Goal: Information Seeking & Learning: Learn about a topic

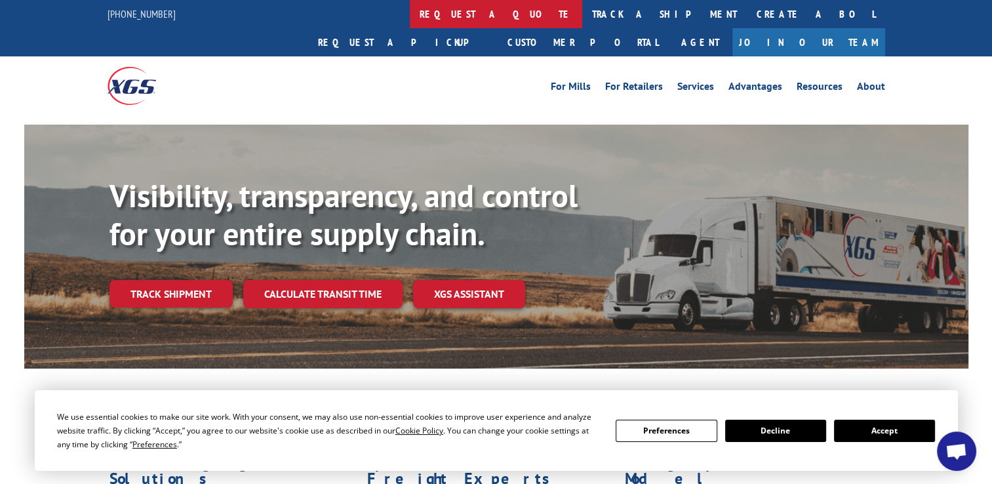
click at [410, 14] on link "request a quote" at bounding box center [496, 14] width 172 height 28
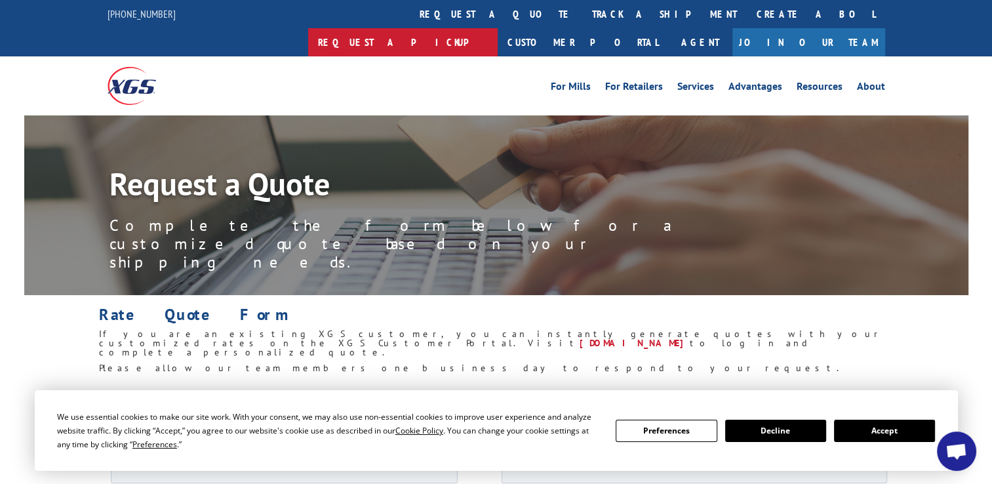
click at [498, 28] on link "Request a pickup" at bounding box center [402, 42] width 189 height 28
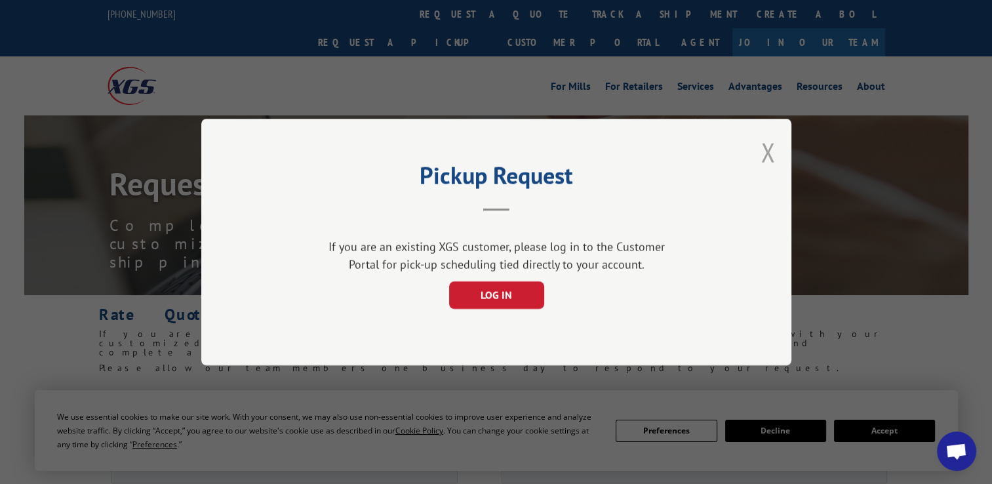
click at [770, 151] on button "Close modal" at bounding box center [767, 152] width 14 height 35
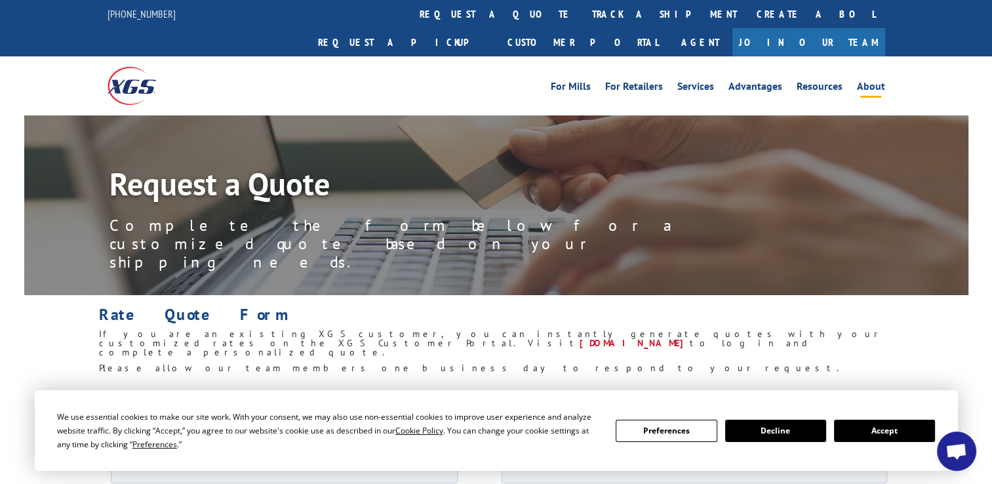
click at [878, 81] on link "About" at bounding box center [871, 88] width 28 height 14
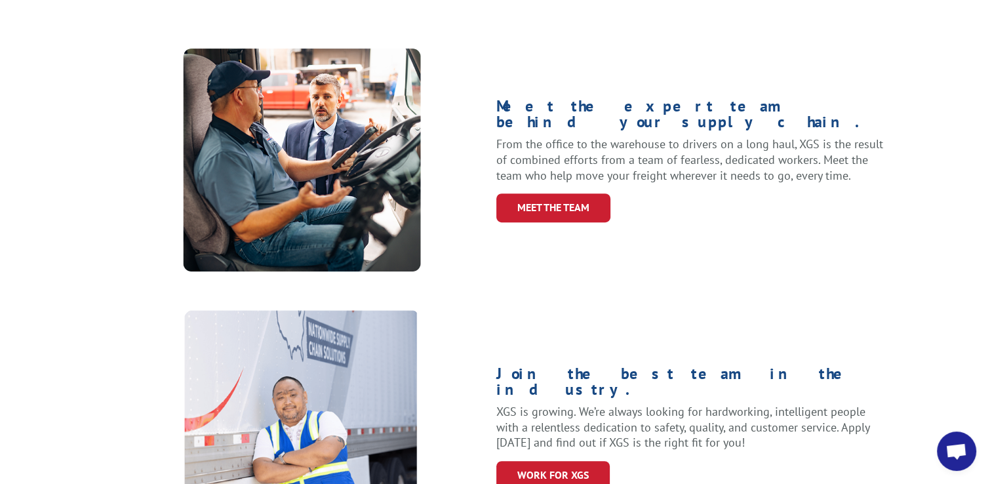
scroll to position [524, 0]
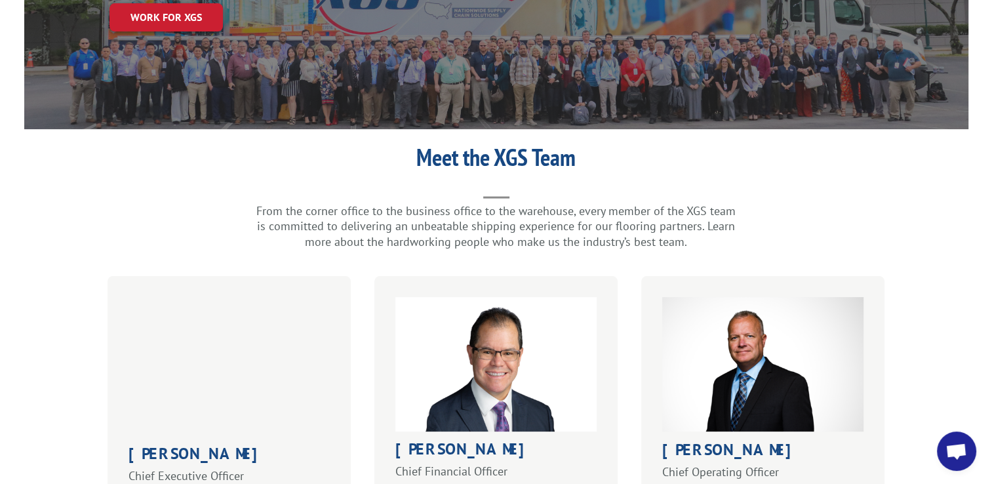
scroll to position [262, 0]
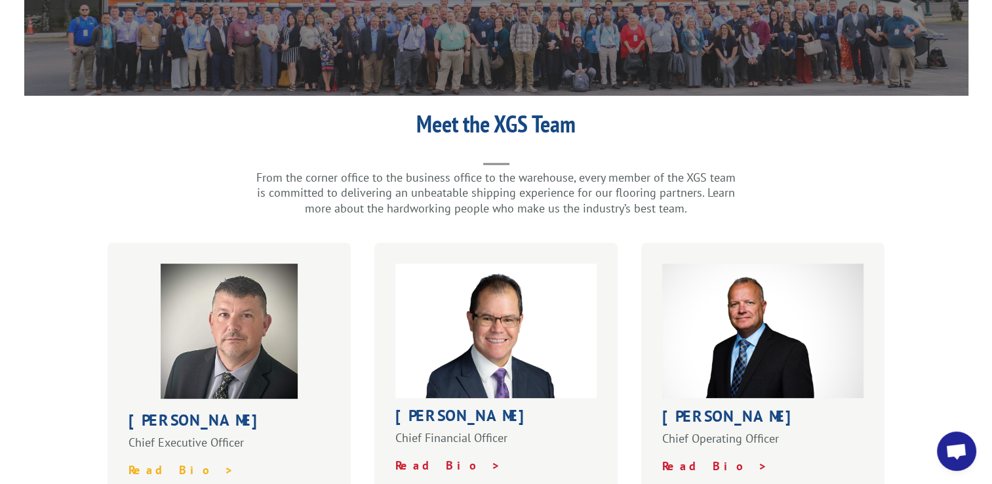
click at [160, 462] on strong "Read Bio >" at bounding box center [181, 469] width 106 height 15
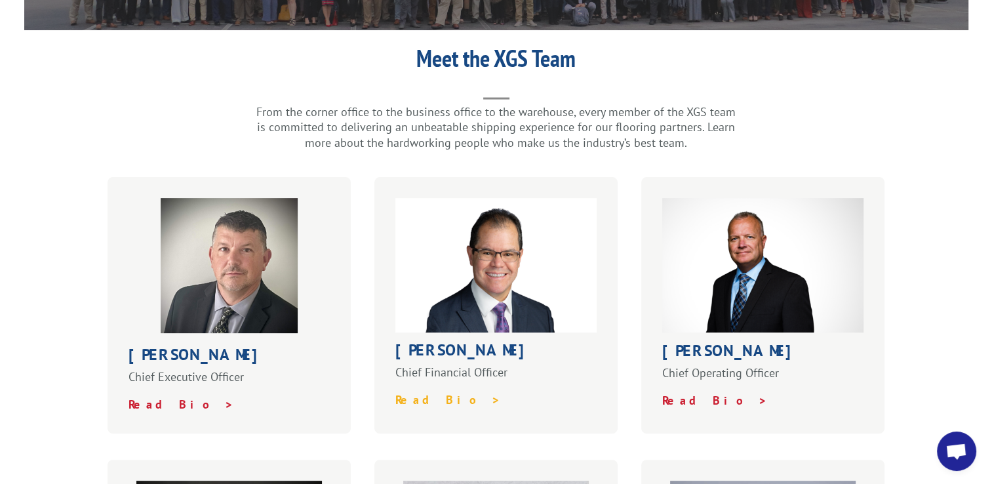
click at [411, 392] on strong "Read Bio >" at bounding box center [448, 399] width 106 height 15
click at [682, 393] on strong "Read Bio >" at bounding box center [715, 400] width 106 height 15
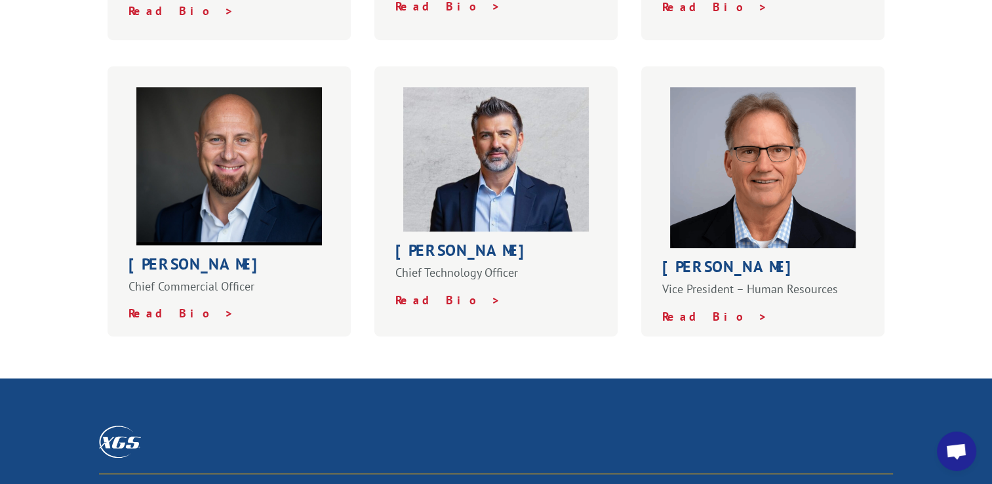
scroll to position [787, 0]
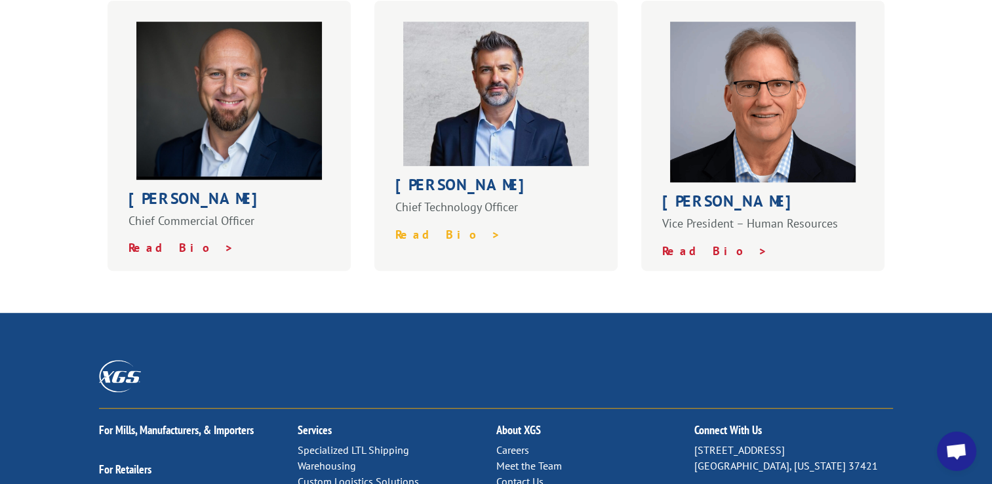
click at [409, 227] on strong "Read Bio >" at bounding box center [448, 234] width 106 height 15
click at [688, 243] on strong "Read Bio >" at bounding box center [715, 250] width 106 height 15
click at [147, 240] on strong "Read Bio >" at bounding box center [181, 247] width 106 height 15
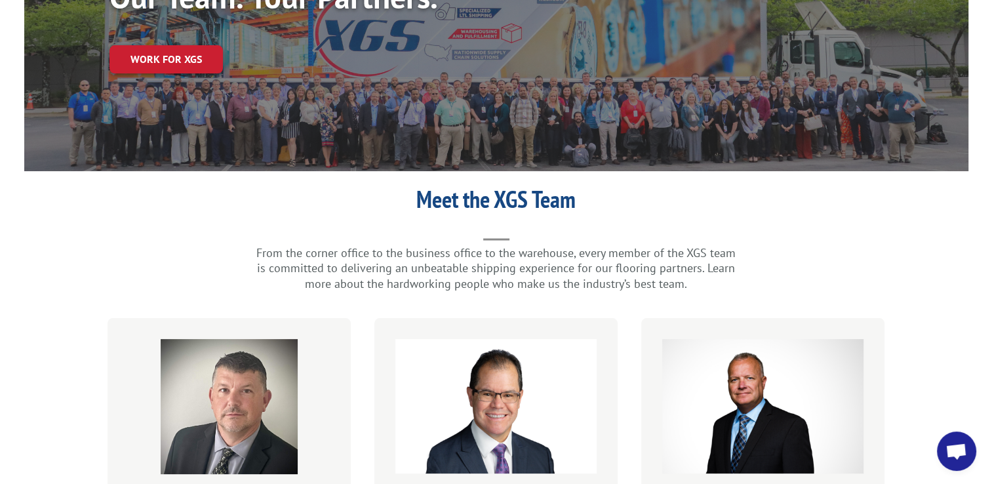
scroll to position [0, 0]
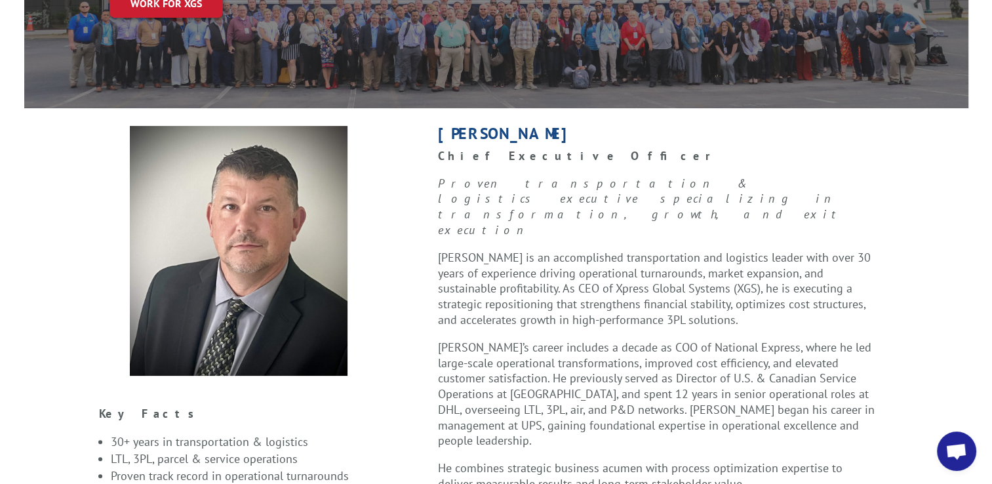
scroll to position [66, 0]
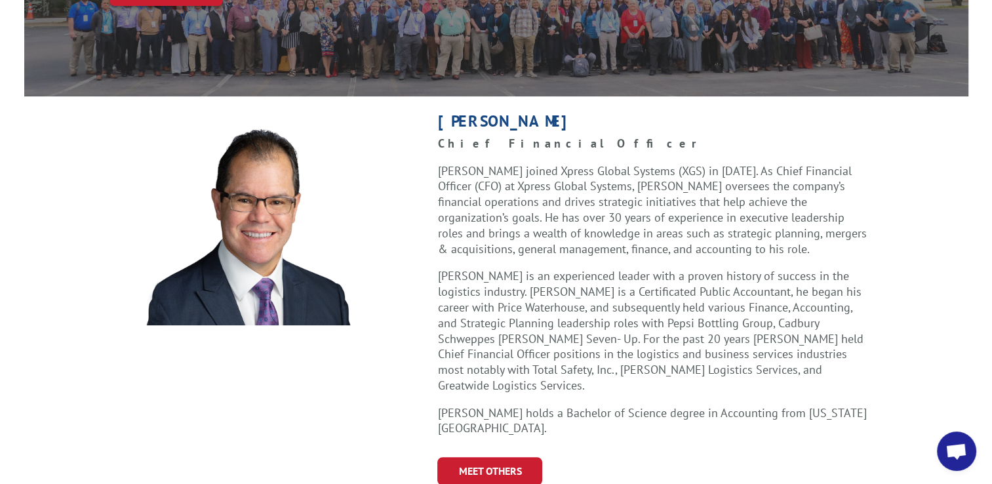
scroll to position [131, 0]
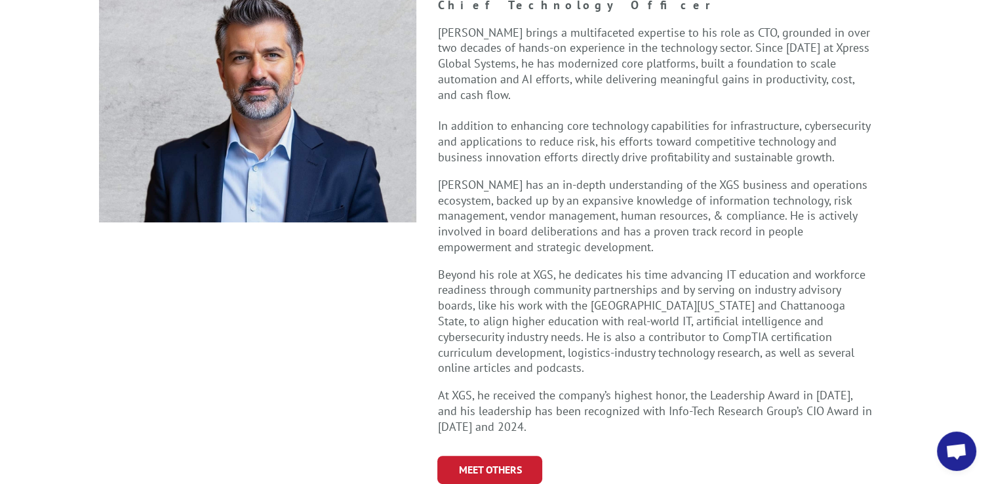
scroll to position [393, 0]
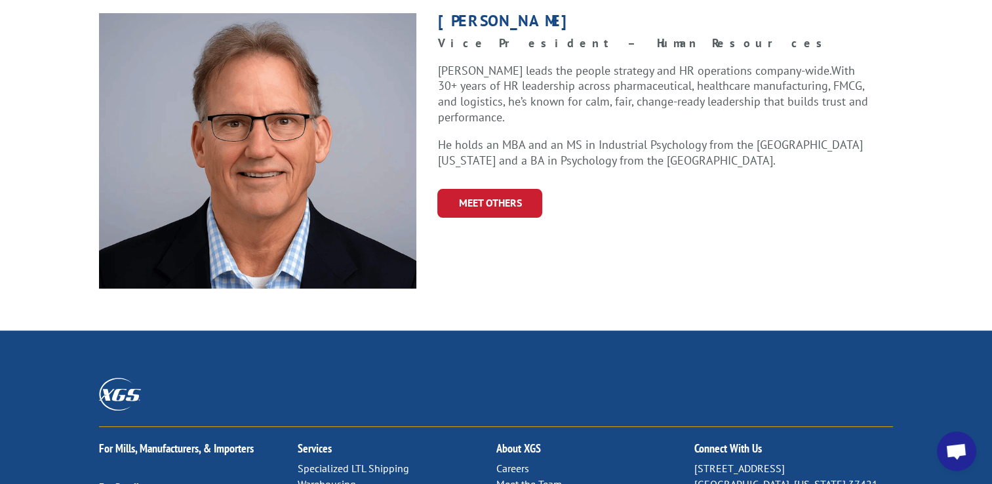
scroll to position [393, 0]
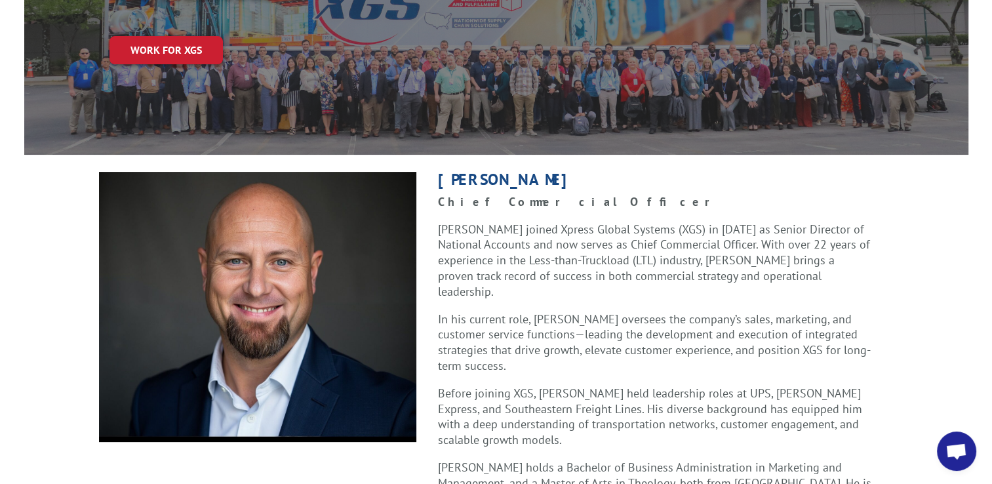
scroll to position [197, 0]
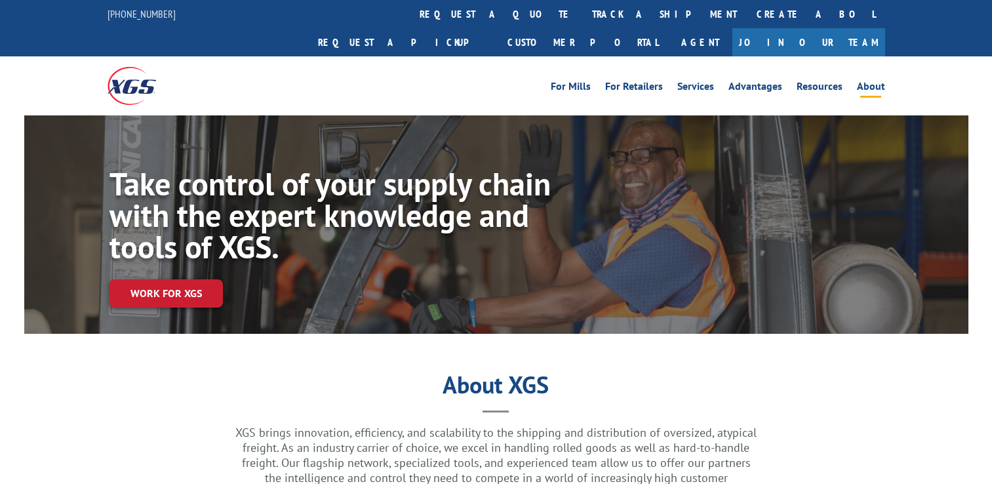
scroll to position [522, 0]
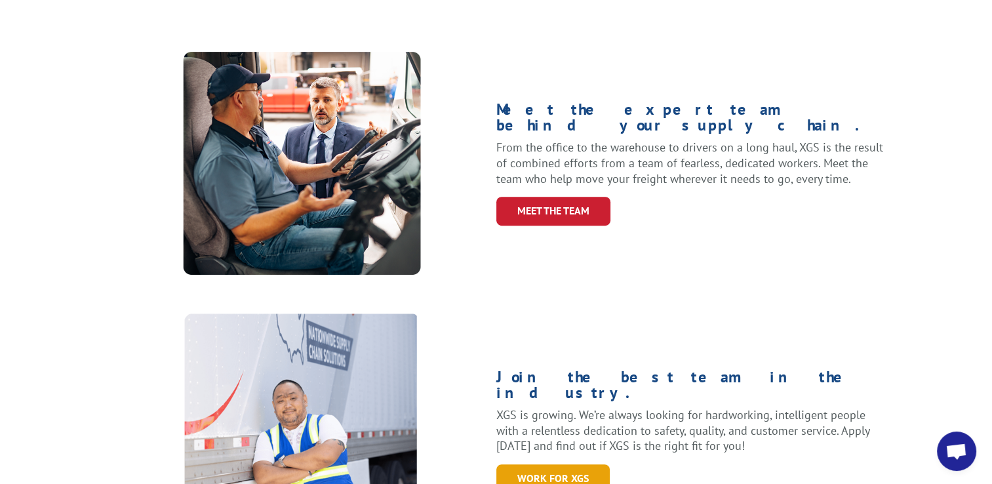
click at [541, 464] on link "WORK for xgs" at bounding box center [552, 478] width 113 height 28
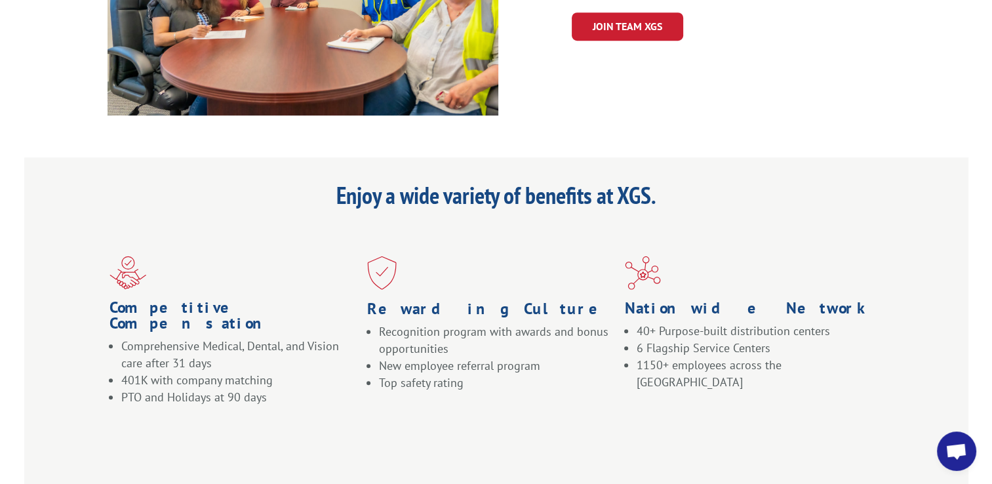
scroll to position [983, 0]
